Goal: Find specific page/section: Find specific page/section

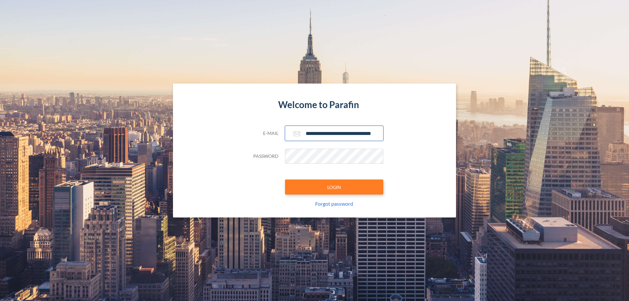
type input "**********"
click at [334, 187] on button "LOGIN" at bounding box center [334, 187] width 98 height 15
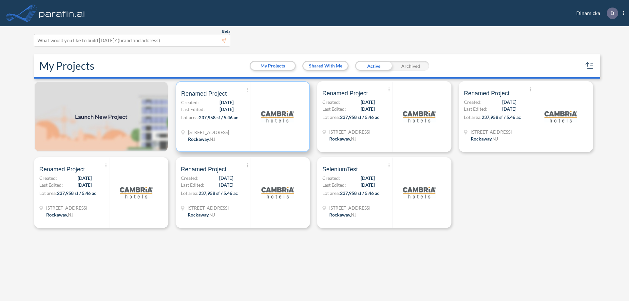
scroll to position [2, 0]
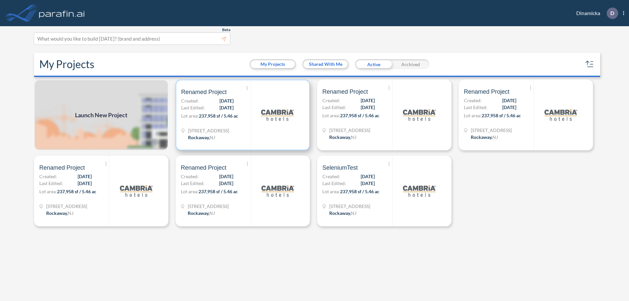
click at [243, 115] on p "Lot area: 237,958 sf / 5.46 ac" at bounding box center [216, 117] width 70 height 10
